Goal: Information Seeking & Learning: Check status

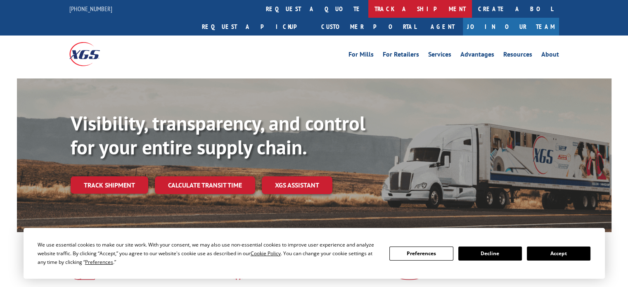
click at [369, 8] on link "track a shipment" at bounding box center [421, 9] width 104 height 18
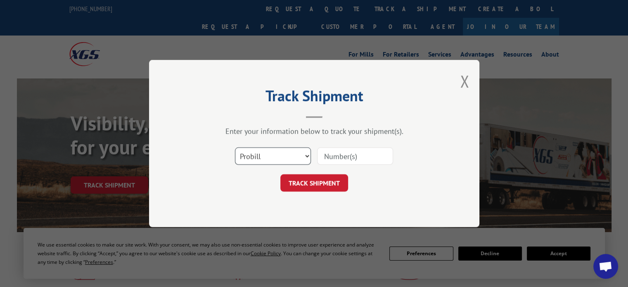
click at [280, 155] on select "Select category... Probill BOL PO" at bounding box center [273, 156] width 76 height 17
click at [235, 148] on select "Select category... Probill BOL PO" at bounding box center [273, 156] width 76 height 17
drag, startPoint x: 273, startPoint y: 156, endPoint x: 271, endPoint y: 162, distance: 6.1
click at [273, 156] on select "Select category... Probill BOL PO" at bounding box center [273, 156] width 76 height 17
select select "bol"
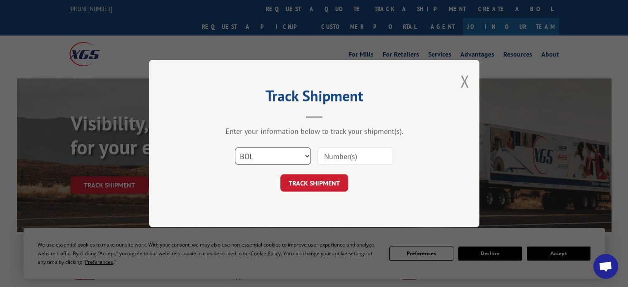
click at [235, 148] on select "Select category... Probill BOL PO" at bounding box center [273, 156] width 76 height 17
click at [336, 157] on input at bounding box center [355, 156] width 76 height 17
paste input "6047137"
type input "6047137"
click at [314, 185] on button "TRACK SHIPMENT" at bounding box center [315, 182] width 68 height 17
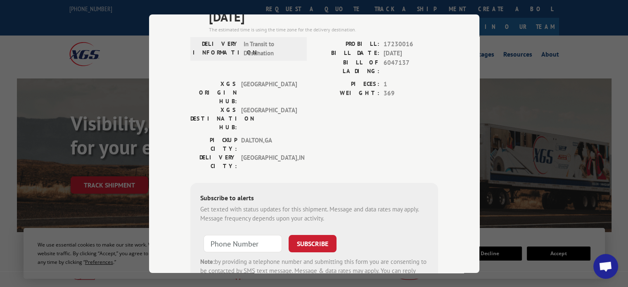
scroll to position [113, 0]
